Goal: Task Accomplishment & Management: Manage account settings

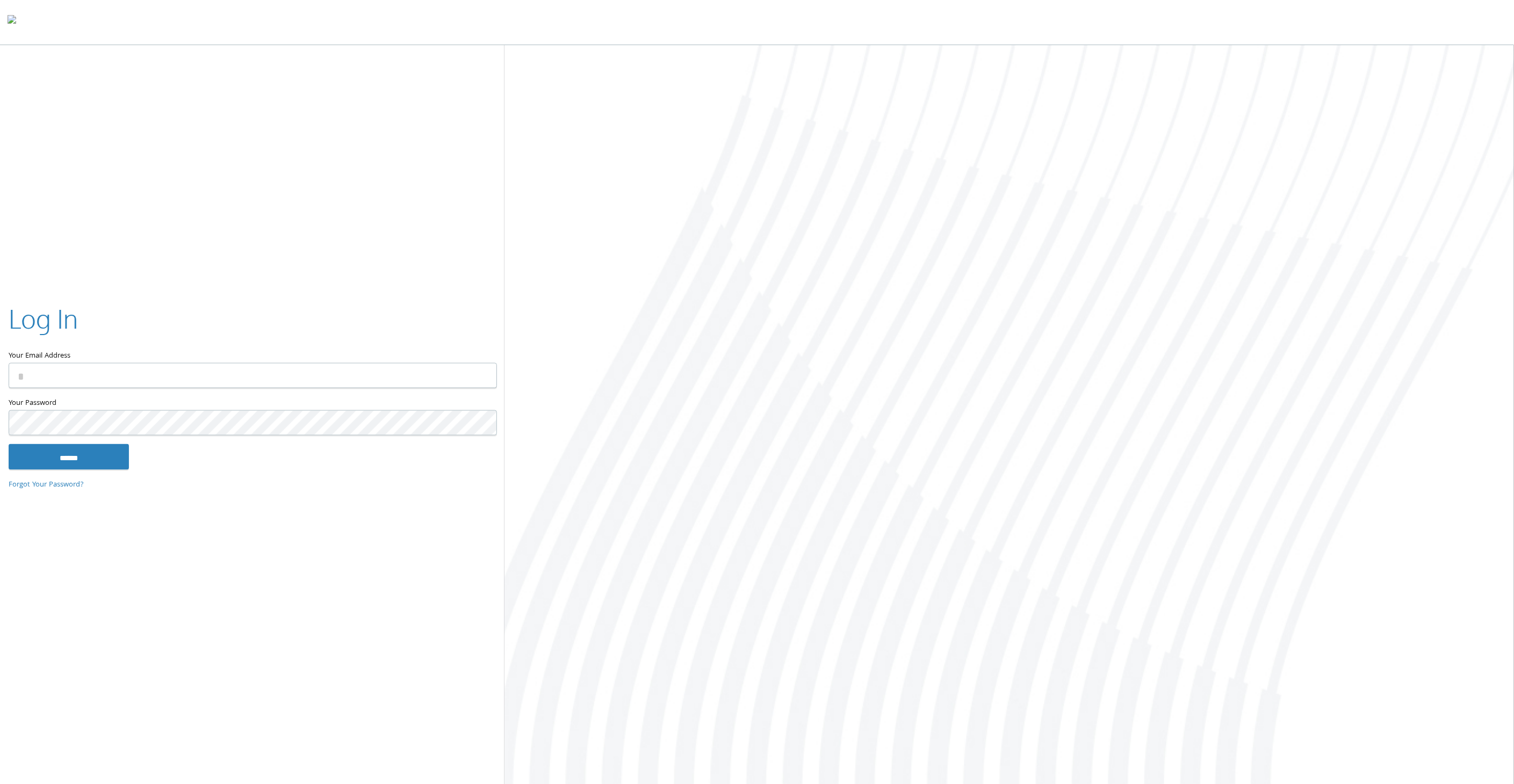
click at [69, 373] on input "Your Email Address" at bounding box center [253, 376] width 488 height 25
type input "**********"
click at [8, 444] on input "******" at bounding box center [68, 456] width 120 height 26
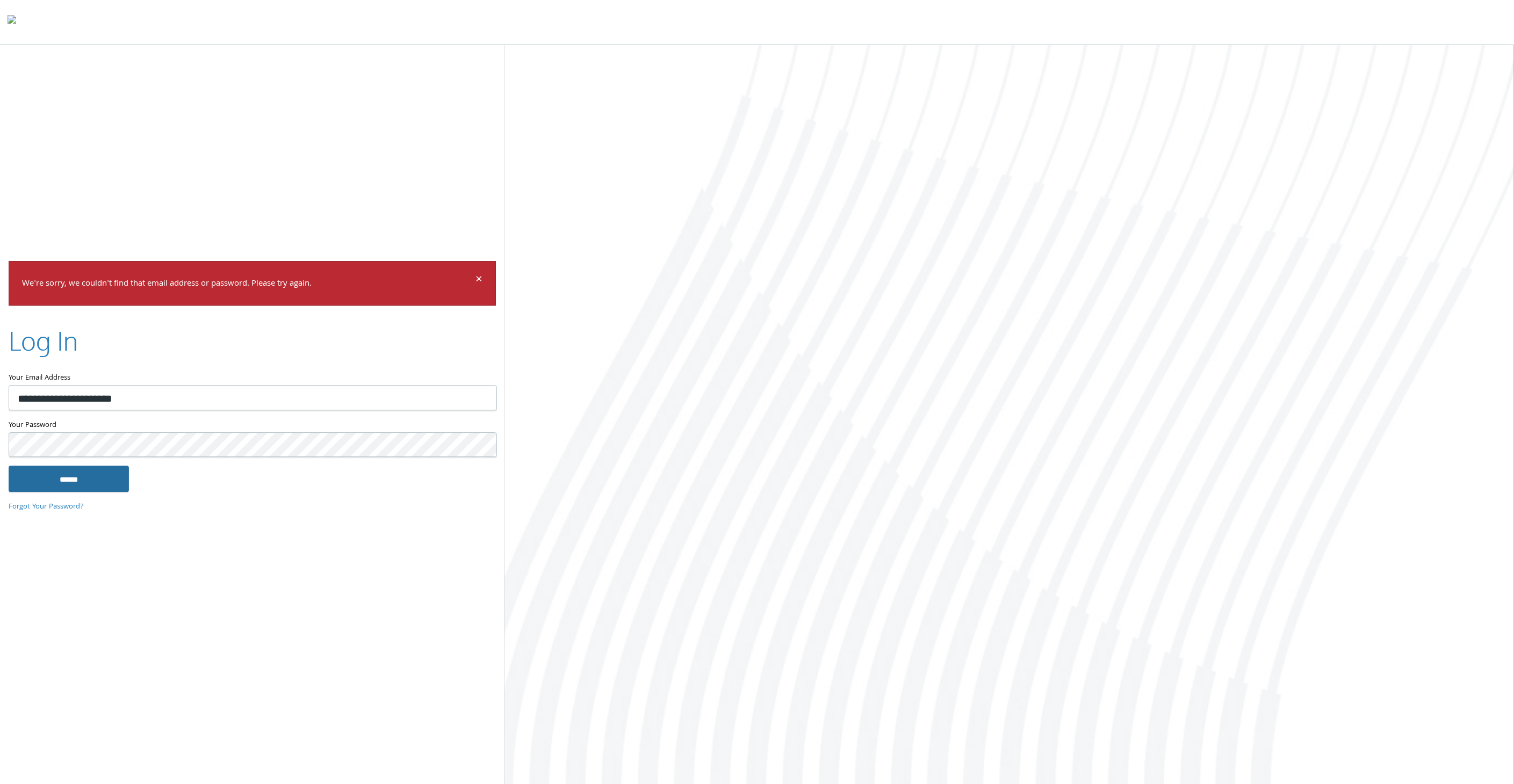
click at [8, 466] on input "******" at bounding box center [68, 479] width 120 height 26
